Goal: Find specific page/section: Find specific page/section

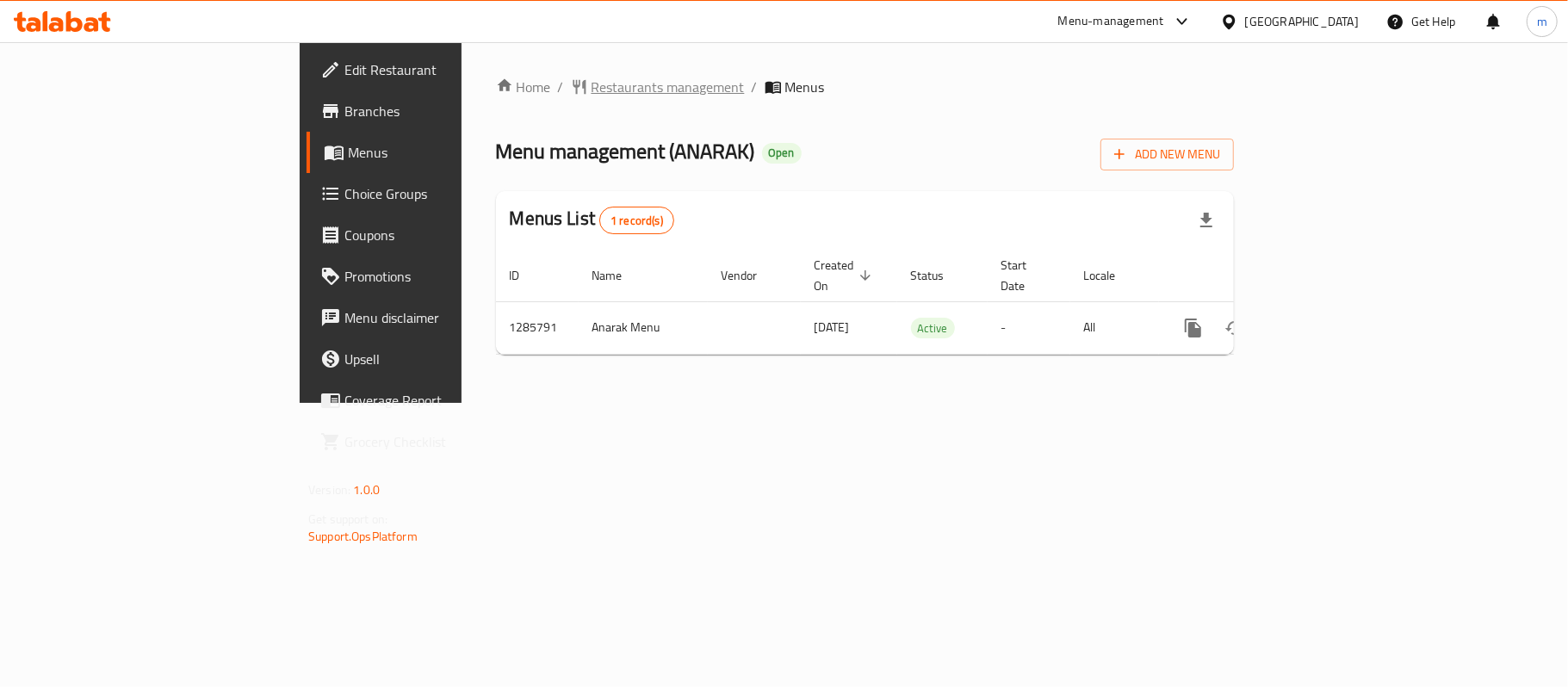
click at [591, 89] on span "Restaurants management" at bounding box center [667, 87] width 153 height 21
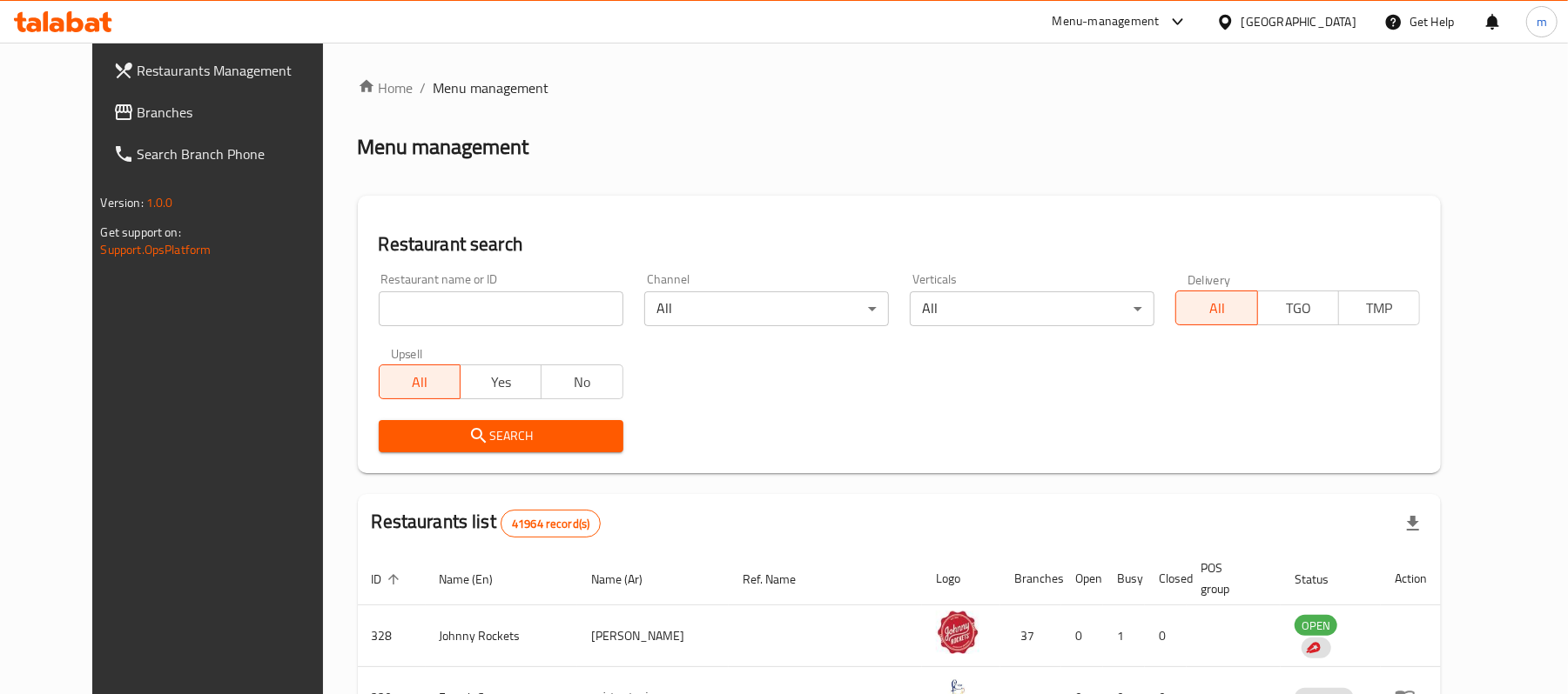
click at [379, 307] on input "search" at bounding box center [501, 308] width 244 height 35
paste input "696074"
type input "696074"
click button "Search" at bounding box center [501, 436] width 244 height 33
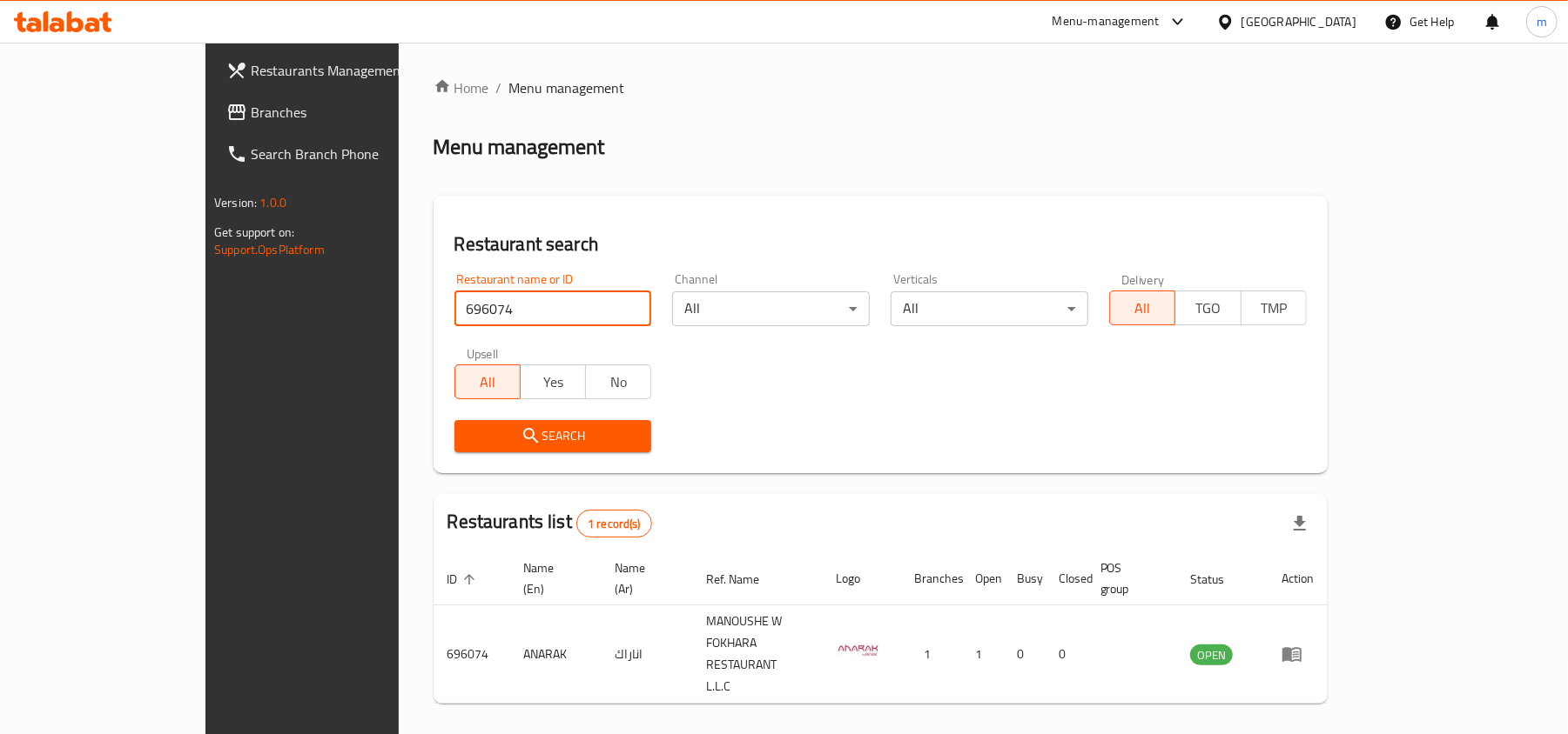
click at [250, 105] on span "Branches" at bounding box center [352, 112] width 203 height 21
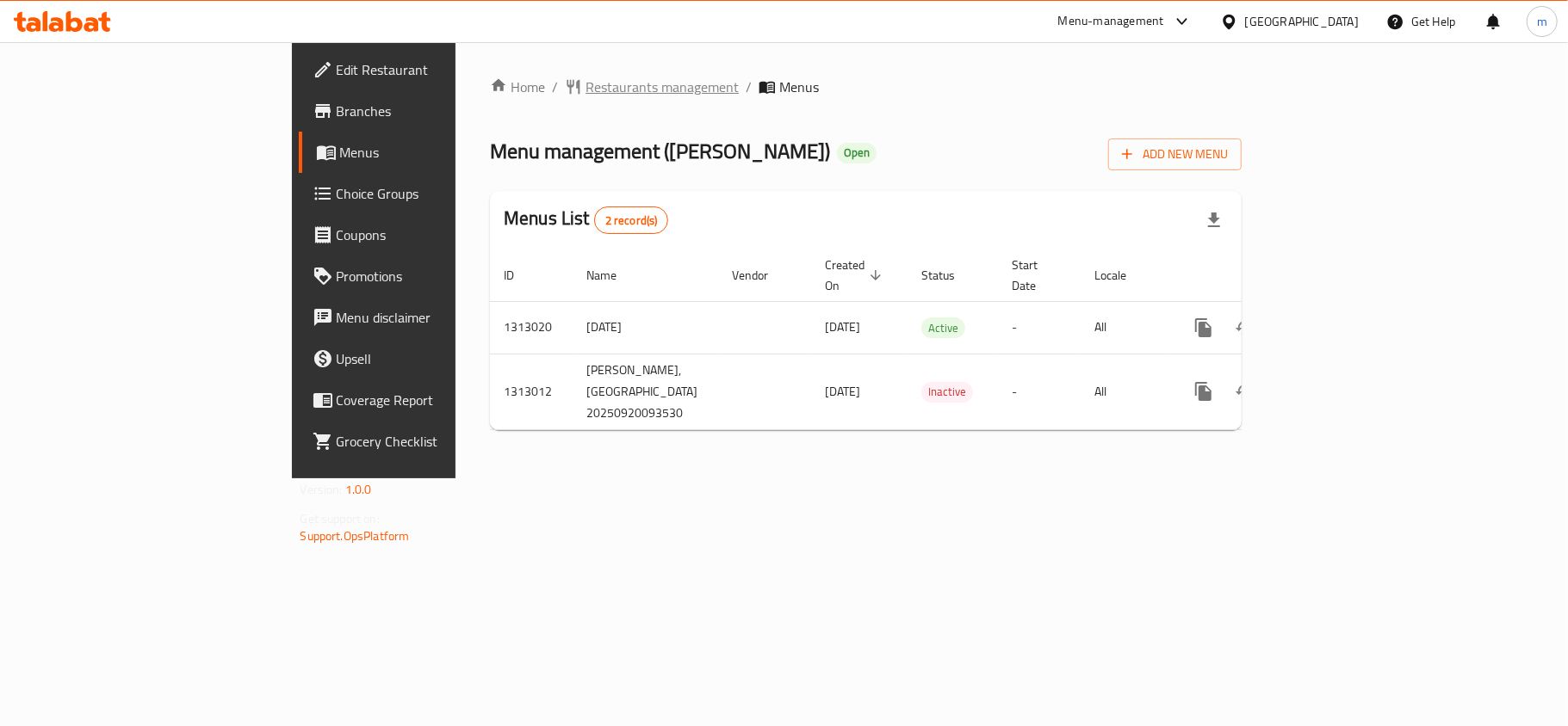
click at [586, 88] on span "Restaurants management" at bounding box center [662, 87] width 153 height 21
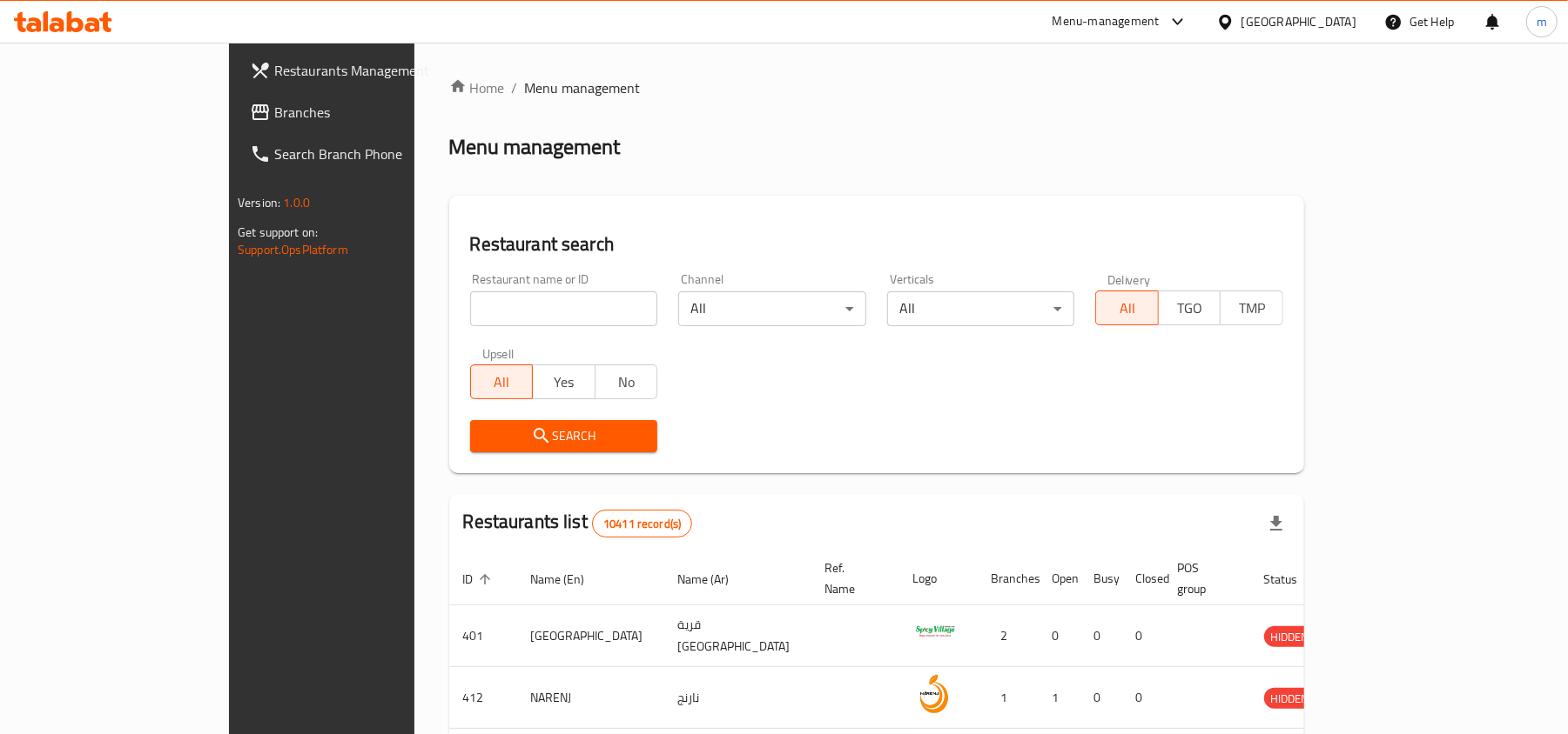
click at [470, 320] on input "search" at bounding box center [564, 308] width 188 height 35
paste input "706349"
type input "706349"
click button "Search" at bounding box center [564, 437] width 188 height 33
